Goal: Information Seeking & Learning: Learn about a topic

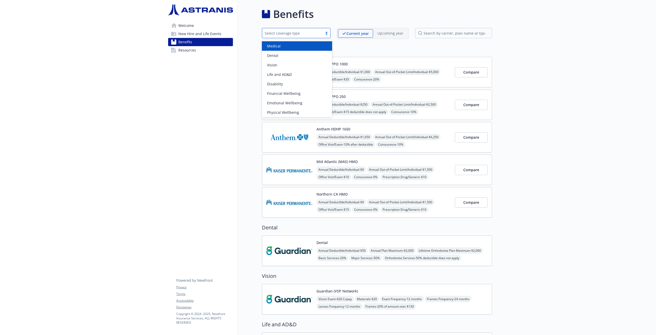
click at [314, 35] on div "Select coverage type" at bounding box center [292, 32] width 55 height 5
click at [251, 68] on div "Benefits option Dental focused, 2 of 8. 8 results available. Use Up and Down to…" at bounding box center [364, 330] width 255 height 660
